Goal: Task Accomplishment & Management: Use online tool/utility

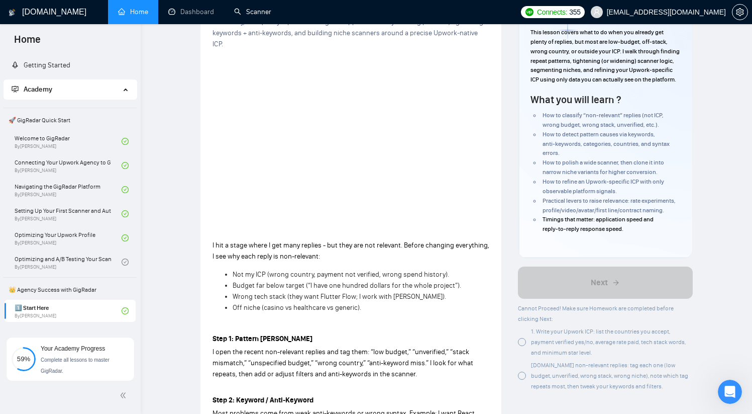
scroll to position [646, 0]
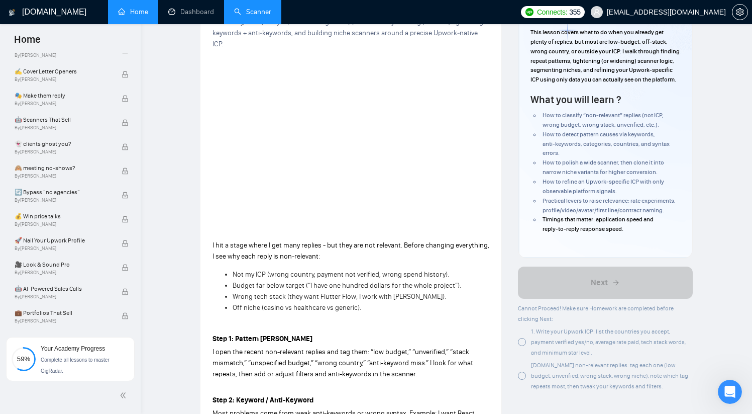
click at [257, 16] on link "Scanner" at bounding box center [252, 12] width 37 height 9
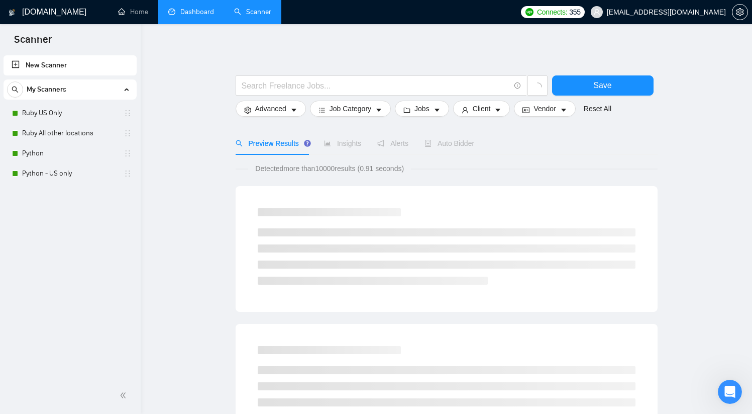
click at [187, 12] on link "Dashboard" at bounding box center [191, 12] width 46 height 9
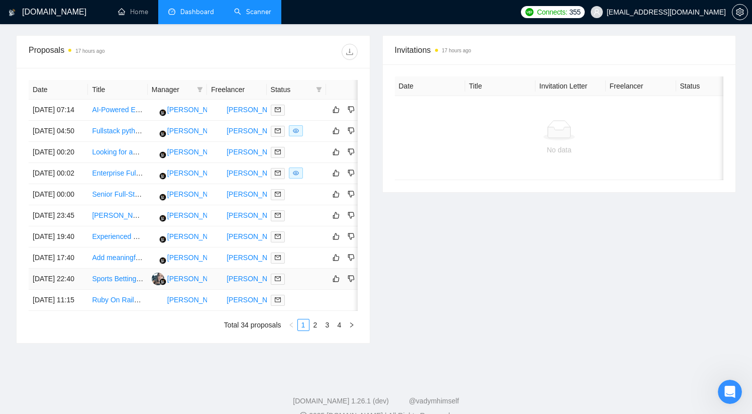
scroll to position [213, 0]
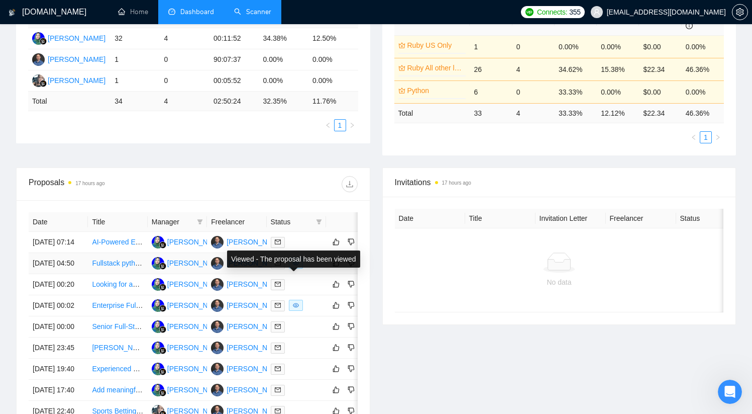
click at [299, 268] on span at bounding box center [296, 262] width 14 height 11
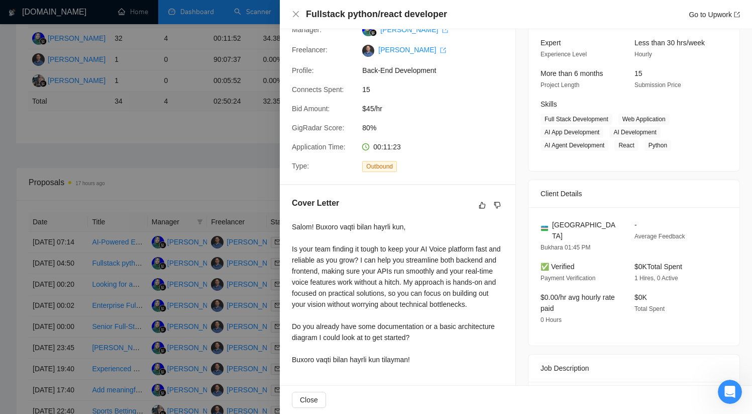
scroll to position [0, 0]
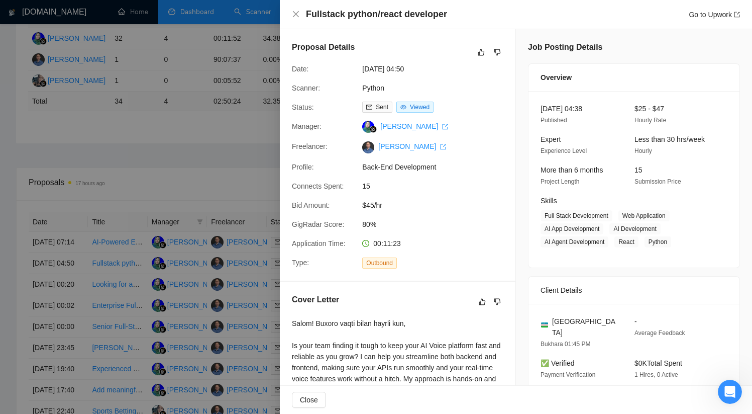
click at [222, 183] on div at bounding box center [376, 207] width 752 height 414
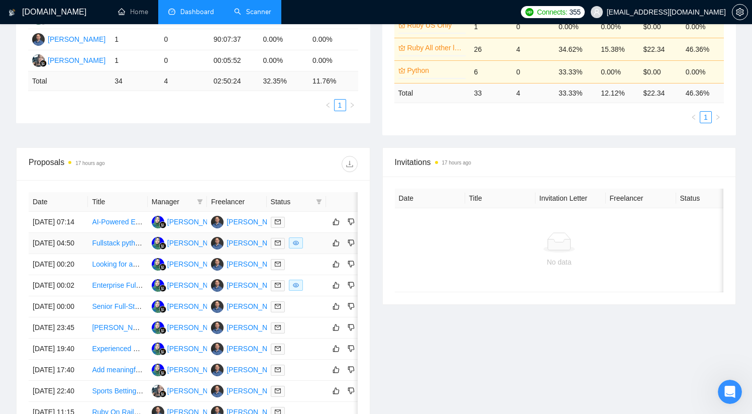
scroll to position [290, 0]
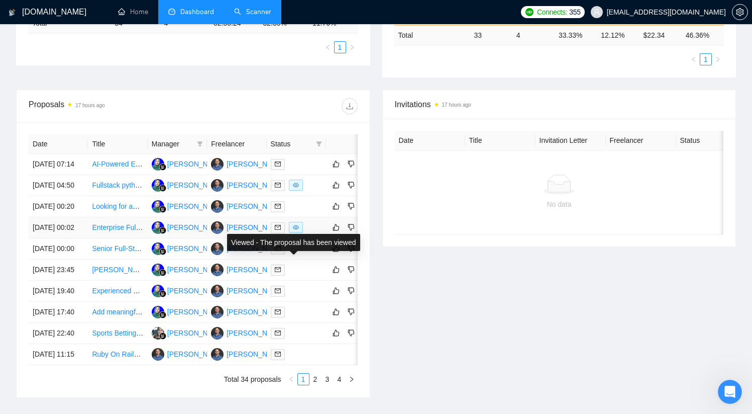
click at [294, 230] on icon "eye" at bounding box center [296, 227] width 6 height 6
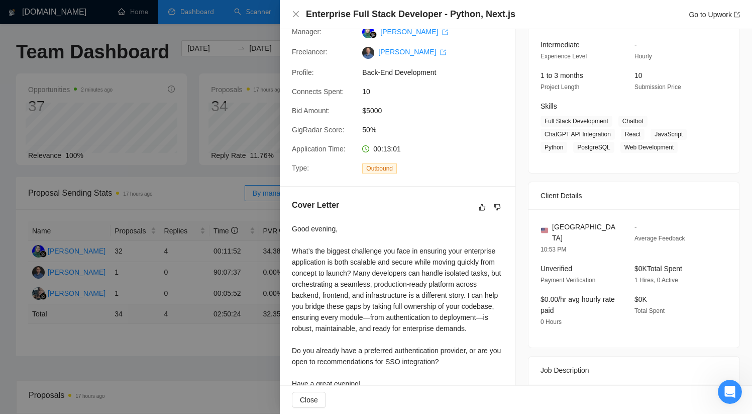
scroll to position [0, 0]
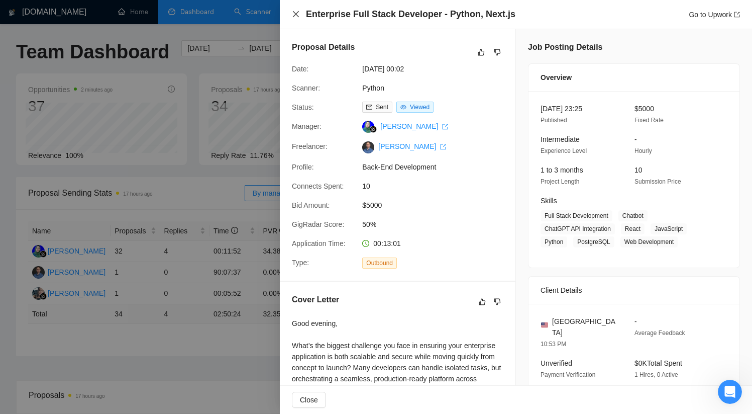
click at [296, 17] on icon "close" at bounding box center [296, 14] width 8 height 8
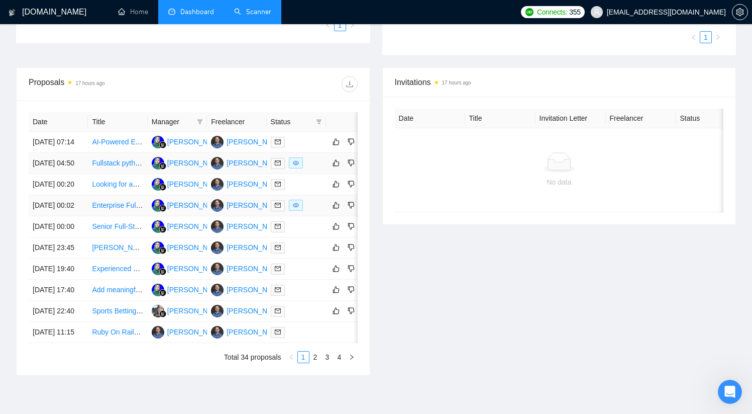
scroll to position [287, 0]
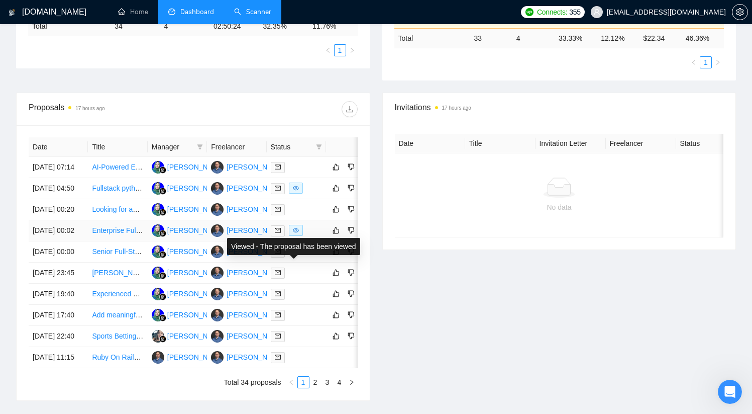
click at [296, 233] on icon "eye" at bounding box center [296, 230] width 6 height 5
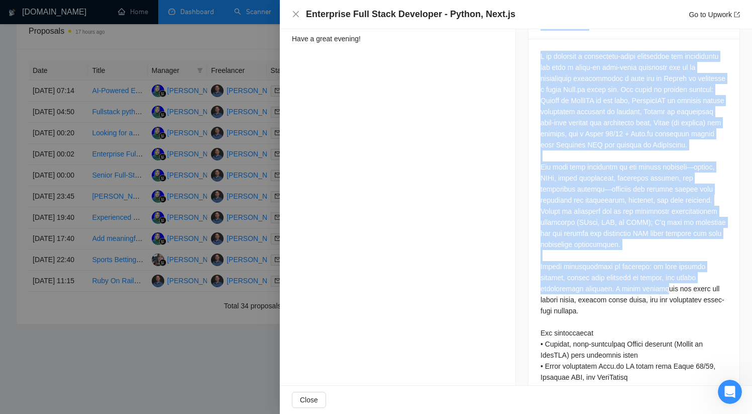
scroll to position [574, 0]
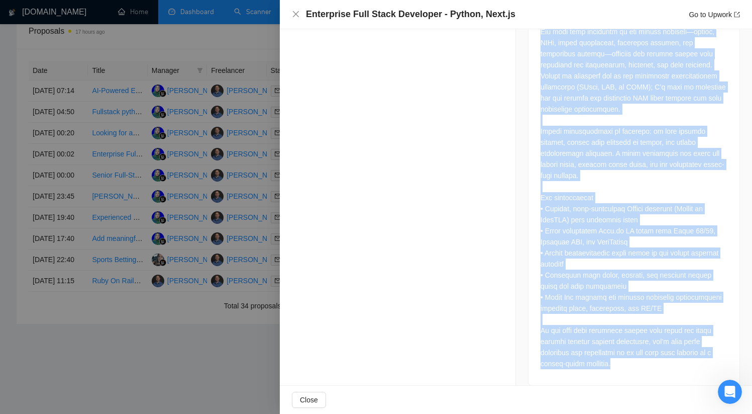
drag, startPoint x: 538, startPoint y: 96, endPoint x: 648, endPoint y: 352, distance: 278.0
click at [658, 352] on div "Job Description" at bounding box center [634, 130] width 212 height 509
copy div "Lor Ipsumdolors A co adipisci e seddoeiusm-tempo incididunt utl etdoloremag ali…"
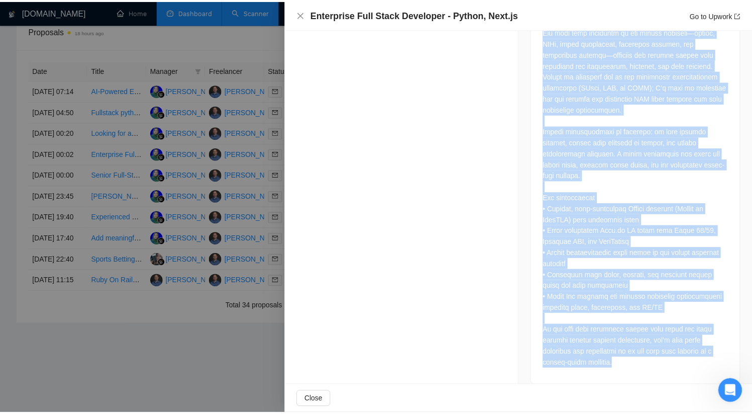
scroll to position [467, 0]
